Goal: Check status: Check status

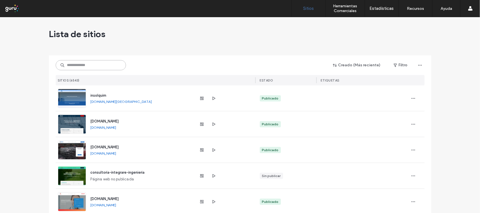
click at [91, 64] on input at bounding box center [91, 65] width 70 height 10
paste input "**********"
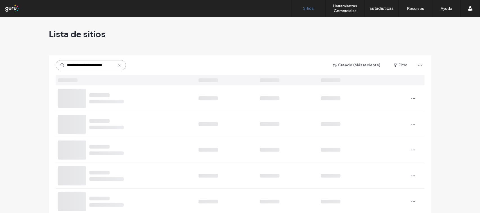
type input "**********"
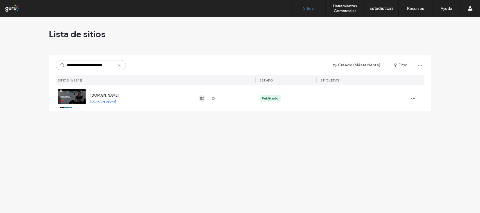
scroll to position [0, 0]
click at [201, 99] on icon "button" at bounding box center [202, 98] width 5 height 5
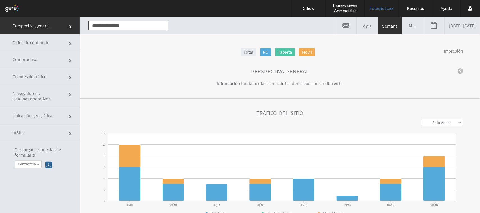
click at [41, 98] on span "Navegadores y sistemas operativos" at bounding box center [34, 96] width 42 height 11
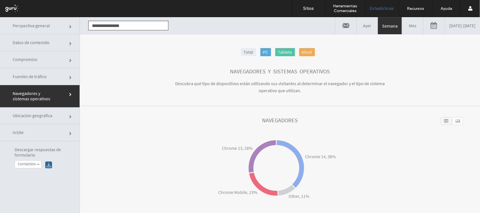
click at [13, 116] on span "Ubicación geográfica" at bounding box center [34, 115] width 42 height 5
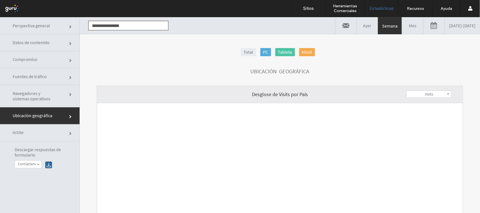
click at [35, 82] on link "Fuentes de tráfico" at bounding box center [40, 76] width 80 height 17
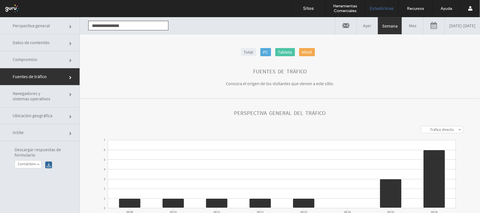
click at [455, 132] on link "Tráfico directo" at bounding box center [442, 129] width 42 height 7
click at [448, 159] on link "Todos" at bounding box center [442, 157] width 42 height 7
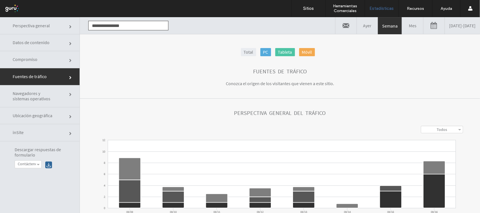
click at [456, 24] on link "09/09/2025 - 09/16/2025" at bounding box center [462, 25] width 35 height 17
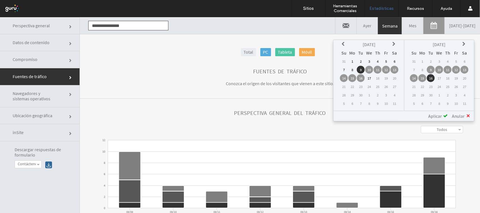
click at [434, 79] on td "16" at bounding box center [431, 78] width 8 height 8
click at [440, 79] on td "17" at bounding box center [439, 78] width 8 height 8
click at [370, 77] on tr "14 15 16 17 18 19 20" at bounding box center [369, 78] width 59 height 8
click at [370, 77] on td "17" at bounding box center [369, 78] width 8 height 8
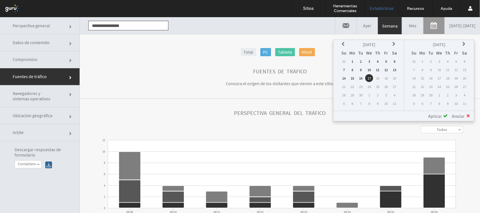
click at [436, 115] on span "Aplicar" at bounding box center [435, 116] width 14 height 6
